Goal: Transaction & Acquisition: Purchase product/service

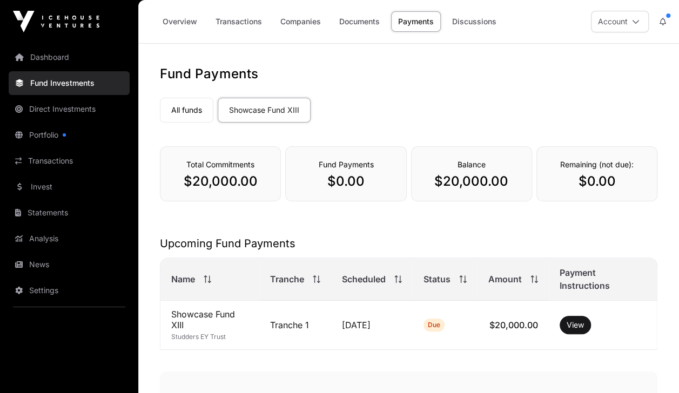
click at [626, 23] on button "Account" at bounding box center [620, 22] width 58 height 22
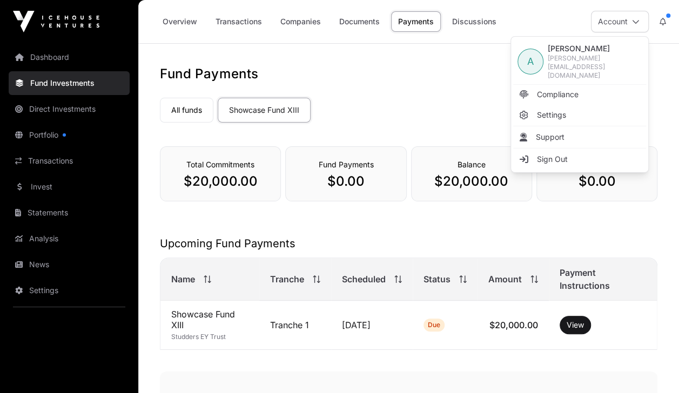
click at [555, 132] on span "Support" at bounding box center [550, 137] width 29 height 11
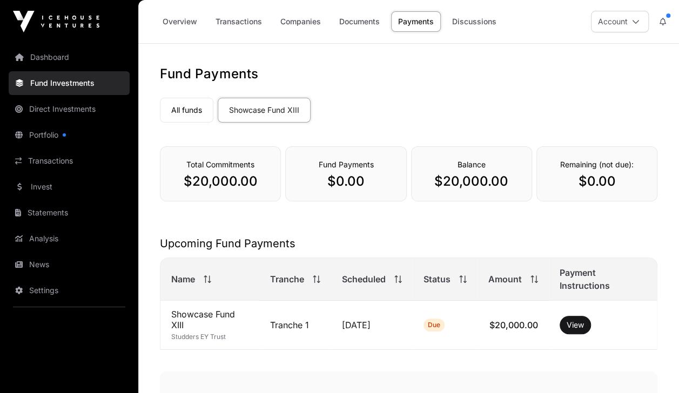
click at [60, 140] on link "Portfolio" at bounding box center [69, 135] width 121 height 24
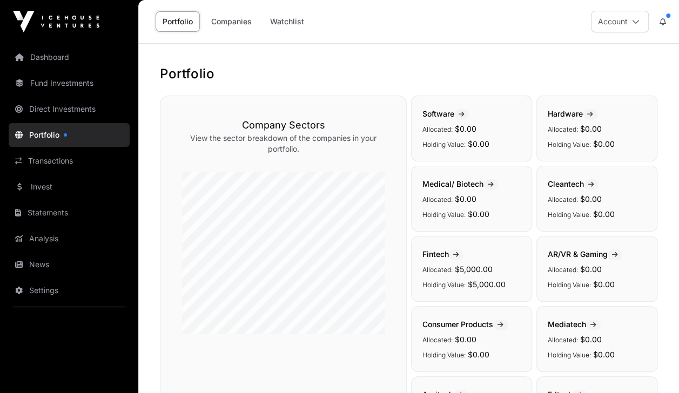
click at [67, 83] on link "Fund Investments" at bounding box center [69, 83] width 121 height 24
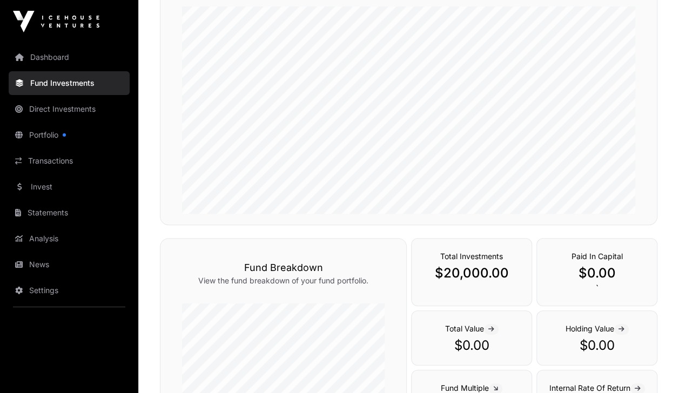
scroll to position [198, 0]
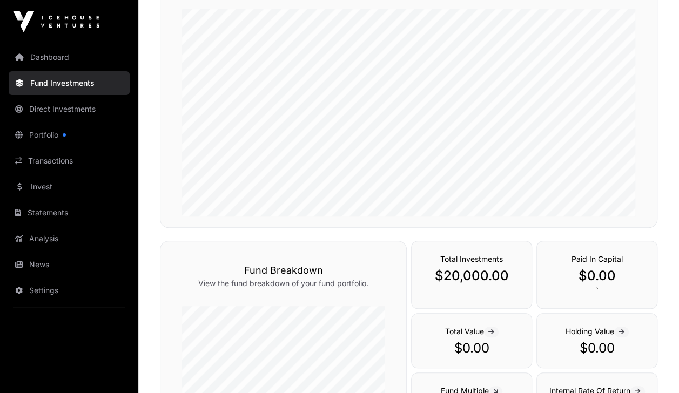
click at [77, 106] on link "Direct Investments" at bounding box center [69, 109] width 121 height 24
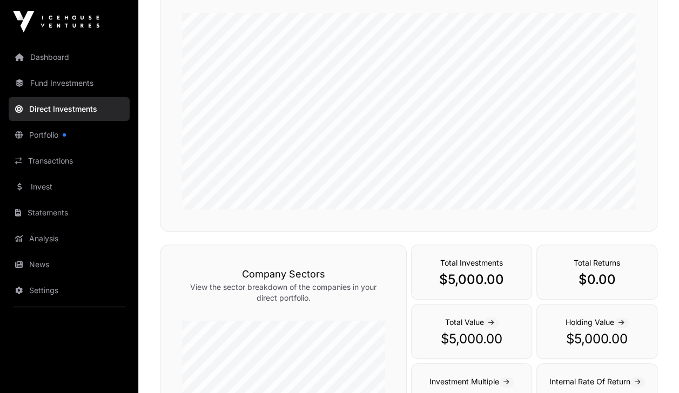
scroll to position [154, 0]
click at [54, 211] on link "Statements" at bounding box center [69, 213] width 121 height 24
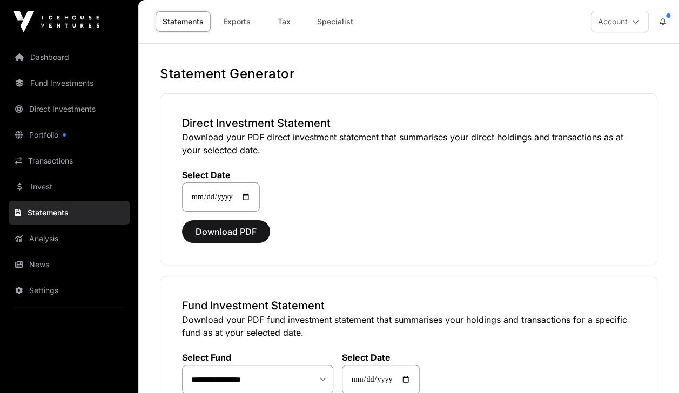
click at [355, 26] on link "Specialist" at bounding box center [335, 21] width 50 height 21
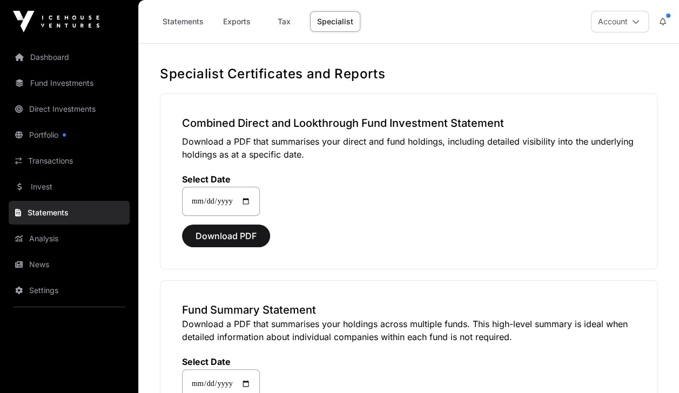
click at [280, 23] on link "Tax" at bounding box center [283, 21] width 43 height 21
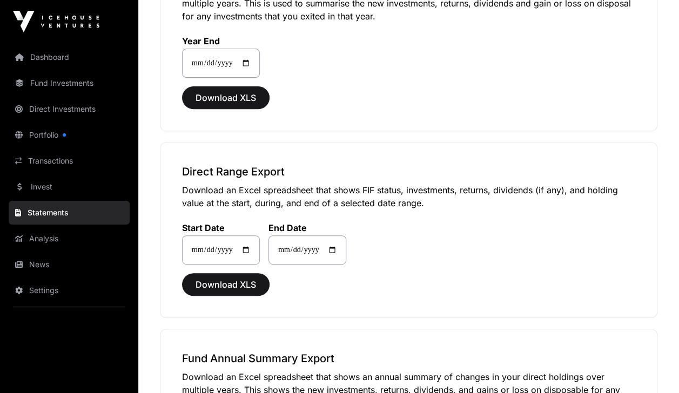
scroll to position [152, 0]
click at [68, 16] on img at bounding box center [56, 22] width 86 height 22
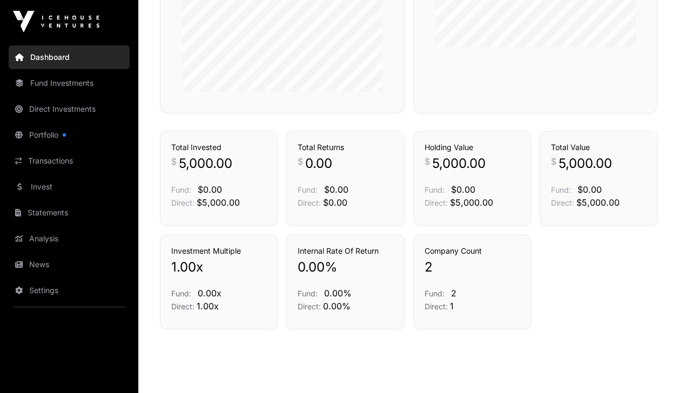
scroll to position [729, 0]
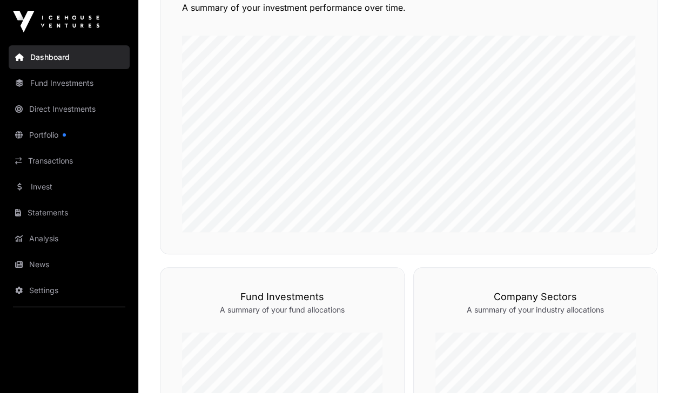
scroll to position [287, 0]
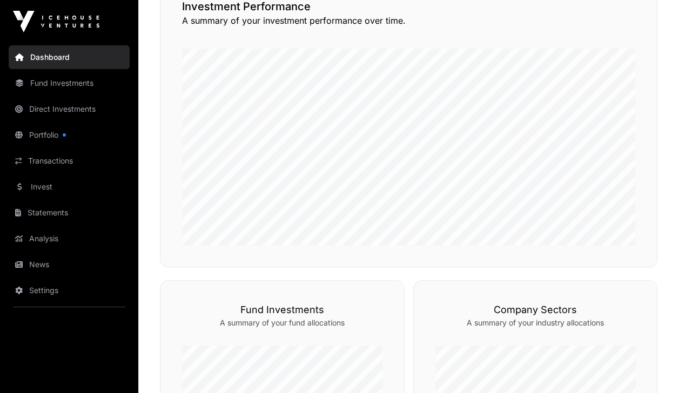
click at [83, 86] on link "Fund Investments" at bounding box center [69, 83] width 121 height 24
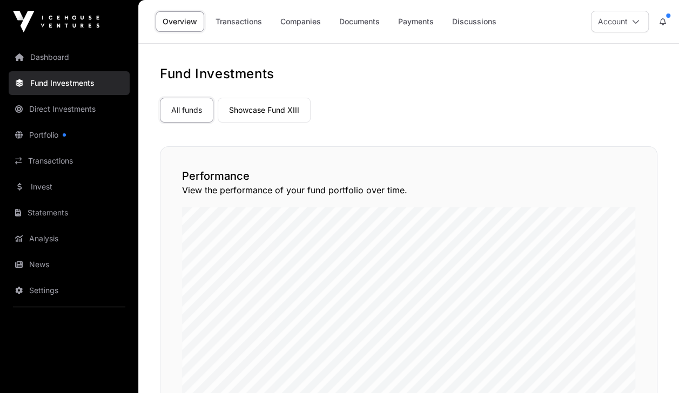
click at [305, 22] on link "Companies" at bounding box center [300, 21] width 55 height 21
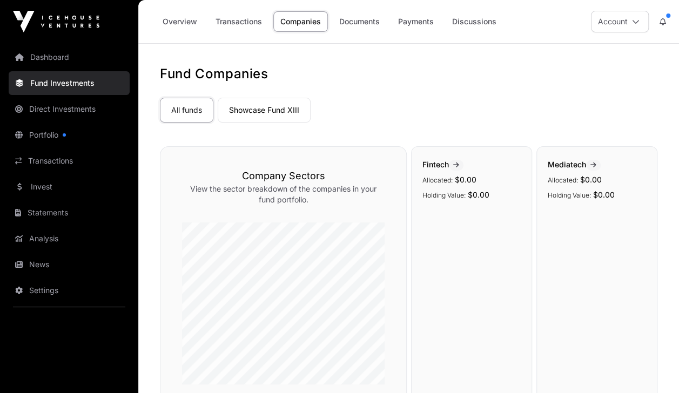
click at [280, 109] on link "Showcase Fund XIII" at bounding box center [264, 110] width 93 height 25
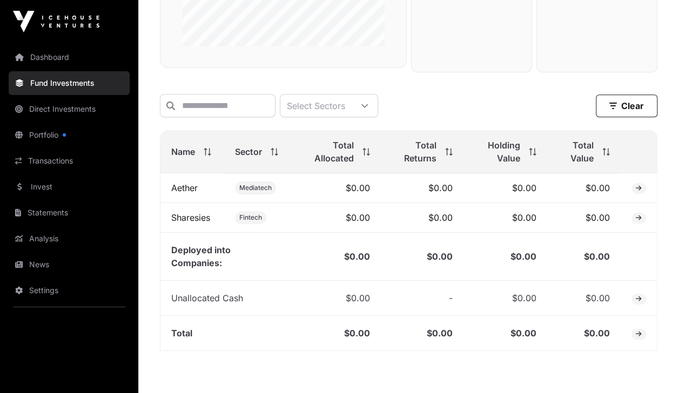
scroll to position [326, 0]
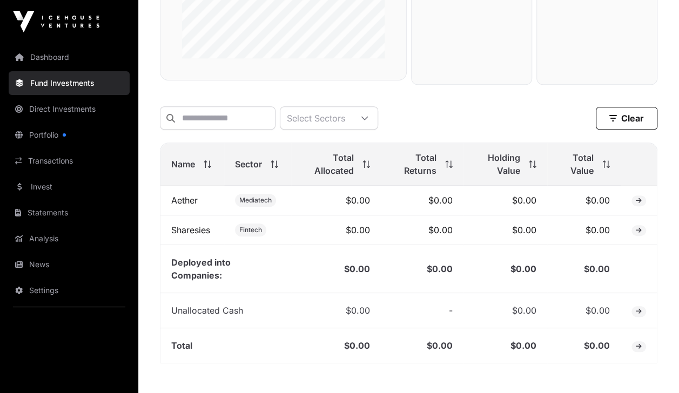
click at [52, 185] on link "Invest" at bounding box center [69, 187] width 121 height 24
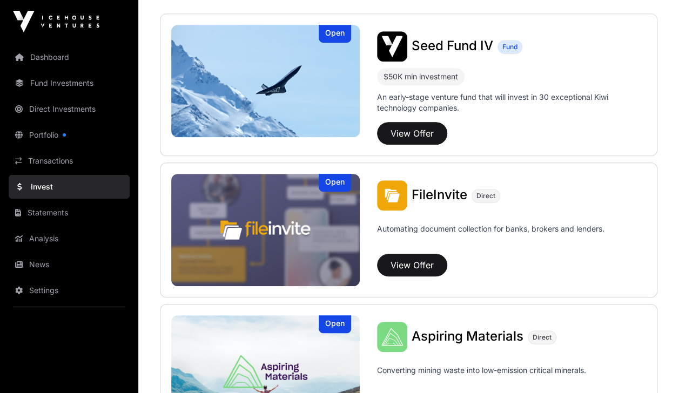
scroll to position [13, 0]
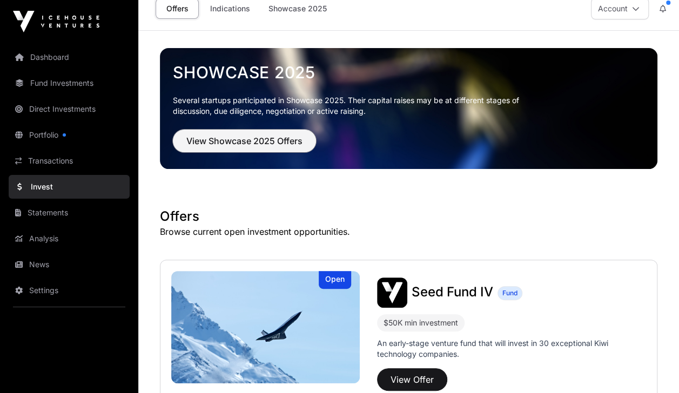
click at [267, 138] on span "View Showcase 2025 Offers" at bounding box center [244, 140] width 116 height 13
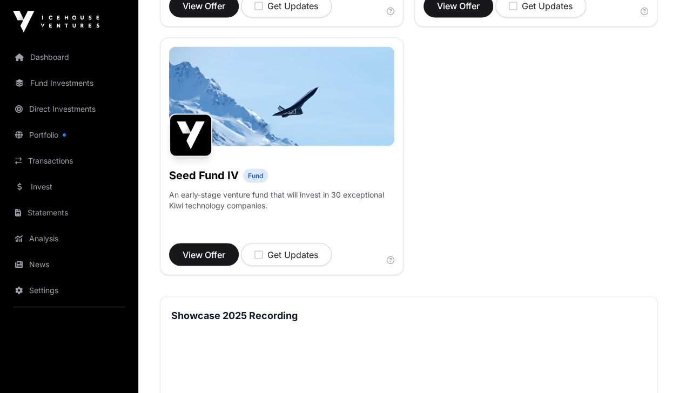
scroll to position [877, 0]
click at [207, 260] on span "View Offer" at bounding box center [203, 253] width 43 height 13
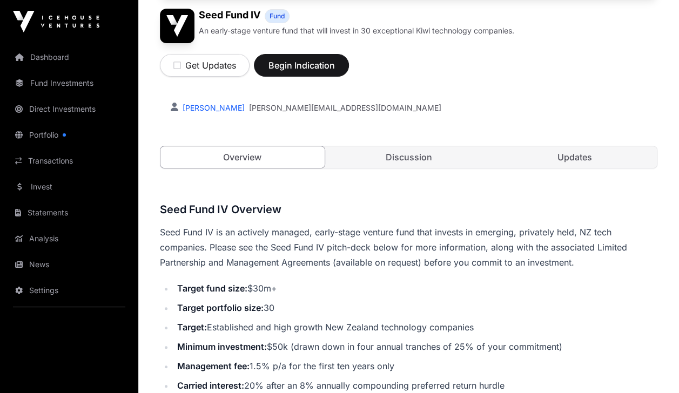
scroll to position [160, 0]
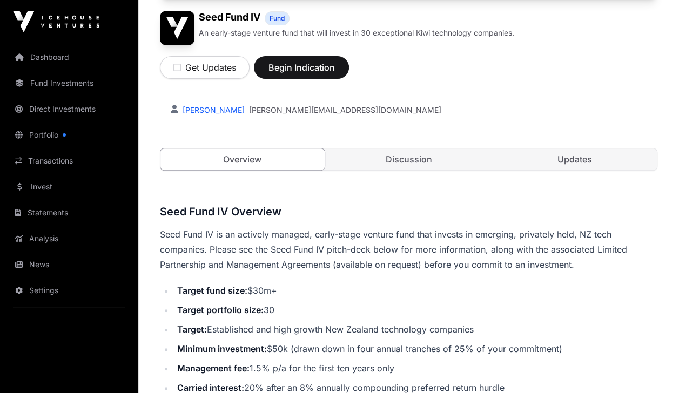
click at [550, 154] on link "Updates" at bounding box center [574, 159] width 164 height 22
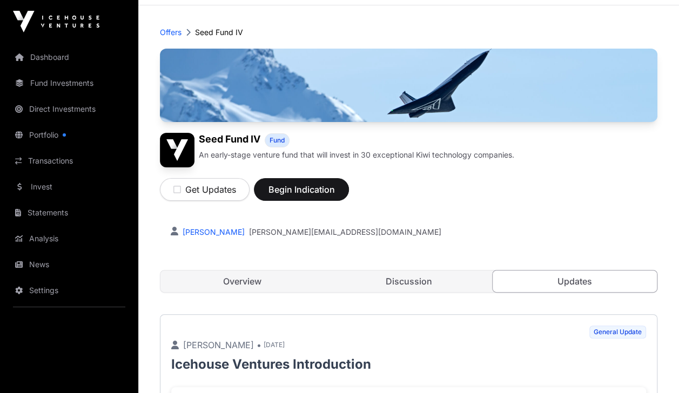
scroll to position [38, 0]
click at [297, 193] on span "Begin Indication" at bounding box center [301, 190] width 68 height 13
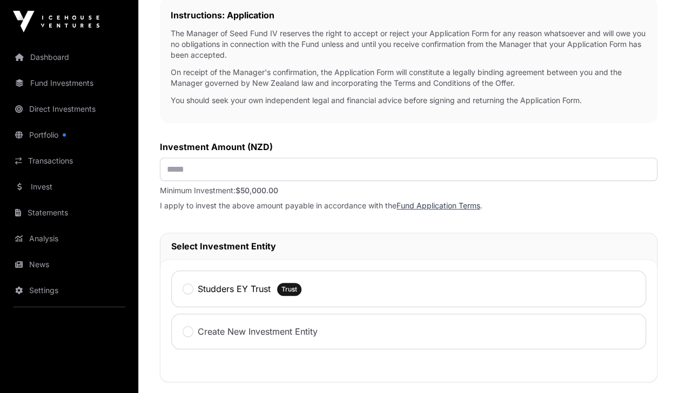
scroll to position [349, 0]
click at [419, 206] on link "Fund Application Terms" at bounding box center [438, 204] width 84 height 9
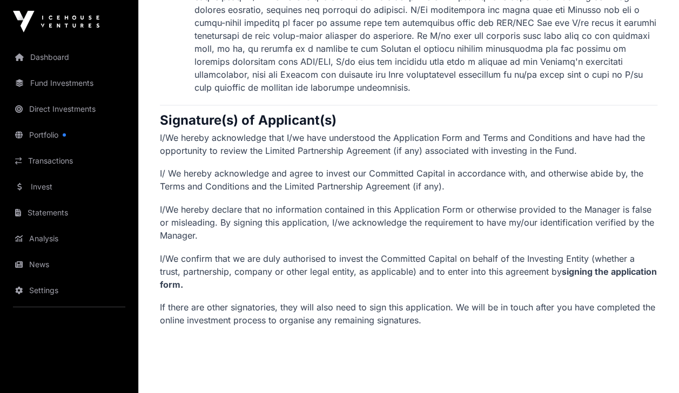
scroll to position [2912, 0]
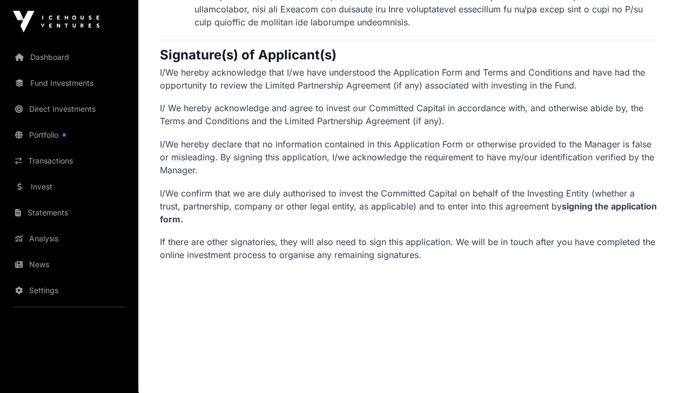
click at [63, 209] on link "Statements" at bounding box center [69, 213] width 121 height 24
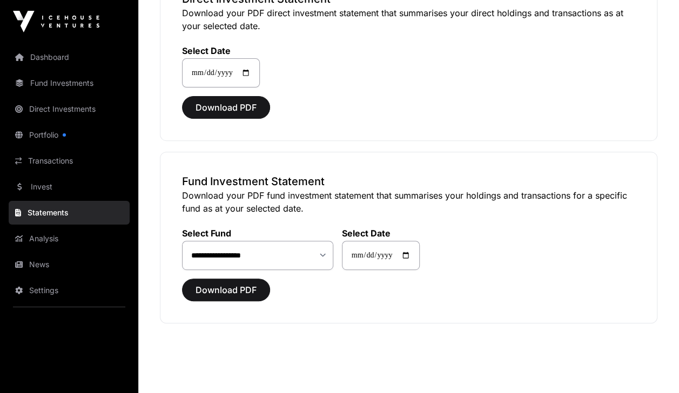
scroll to position [143, 0]
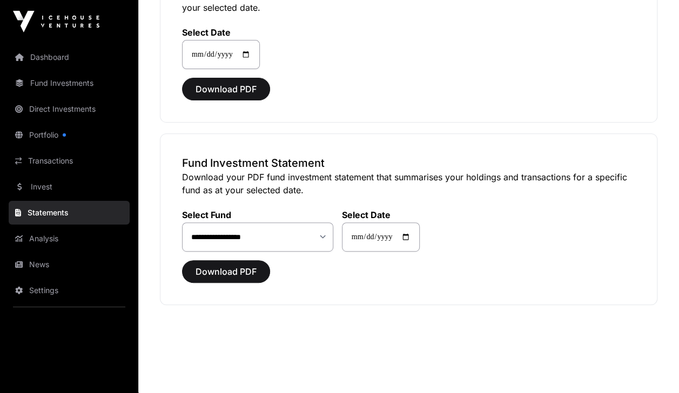
click at [64, 138] on link "Portfolio" at bounding box center [69, 135] width 121 height 24
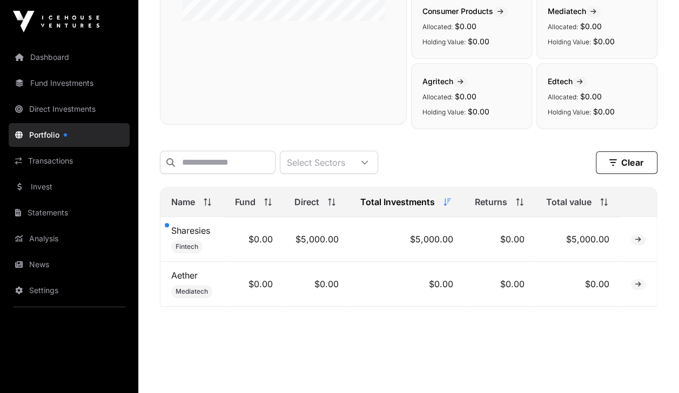
scroll to position [321, 0]
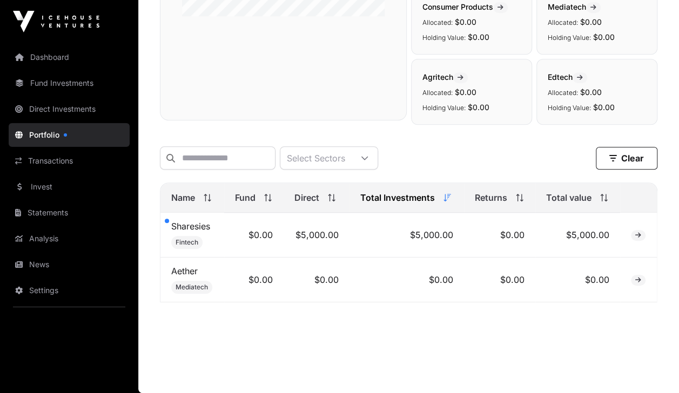
click at [177, 227] on link "Sharesies" at bounding box center [190, 226] width 39 height 11
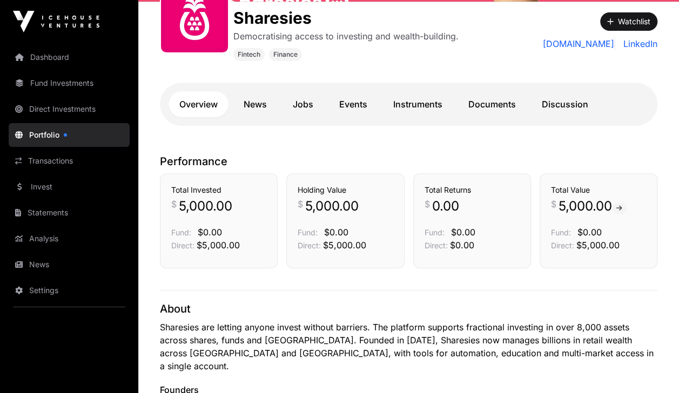
scroll to position [180, 0]
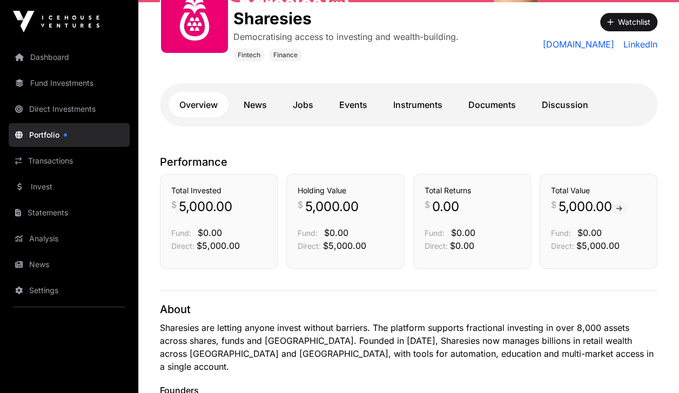
click at [356, 103] on link "Events" at bounding box center [353, 105] width 50 height 26
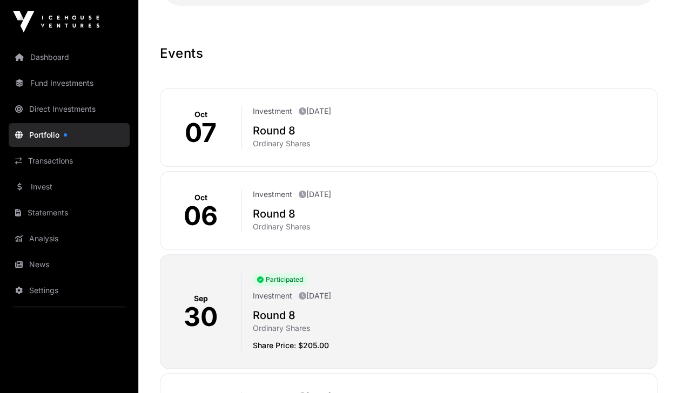
scroll to position [283, 0]
